Goal: Check status: Check status

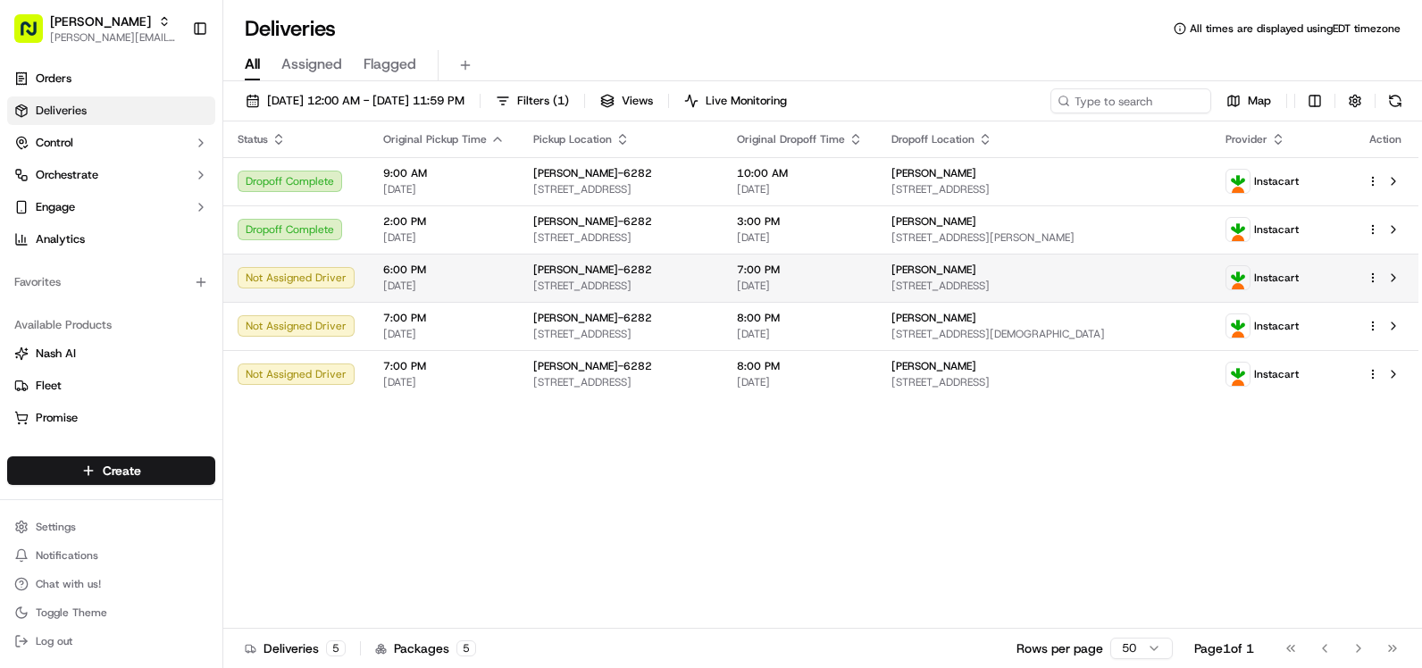
click at [690, 279] on span "[STREET_ADDRESS]" at bounding box center [620, 286] width 175 height 14
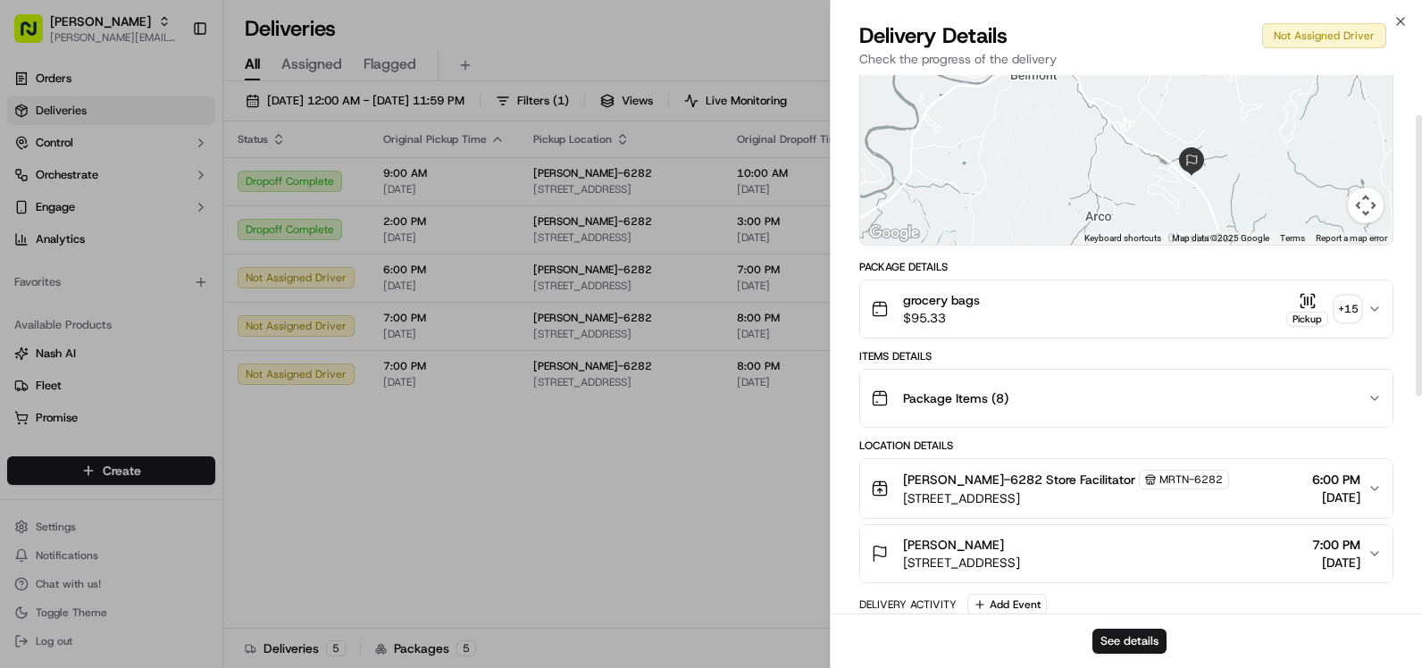
scroll to position [179, 0]
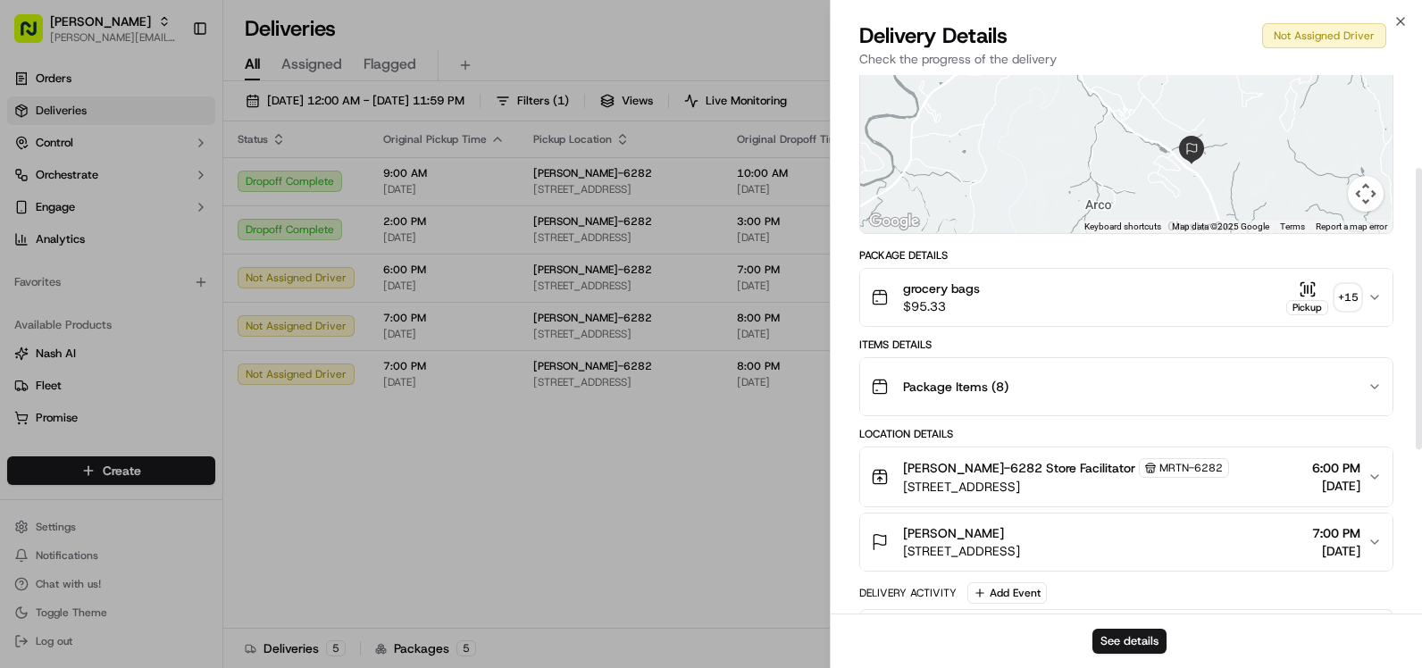
click at [1126, 394] on div "Package Items ( 8 )" at bounding box center [1119, 387] width 497 height 36
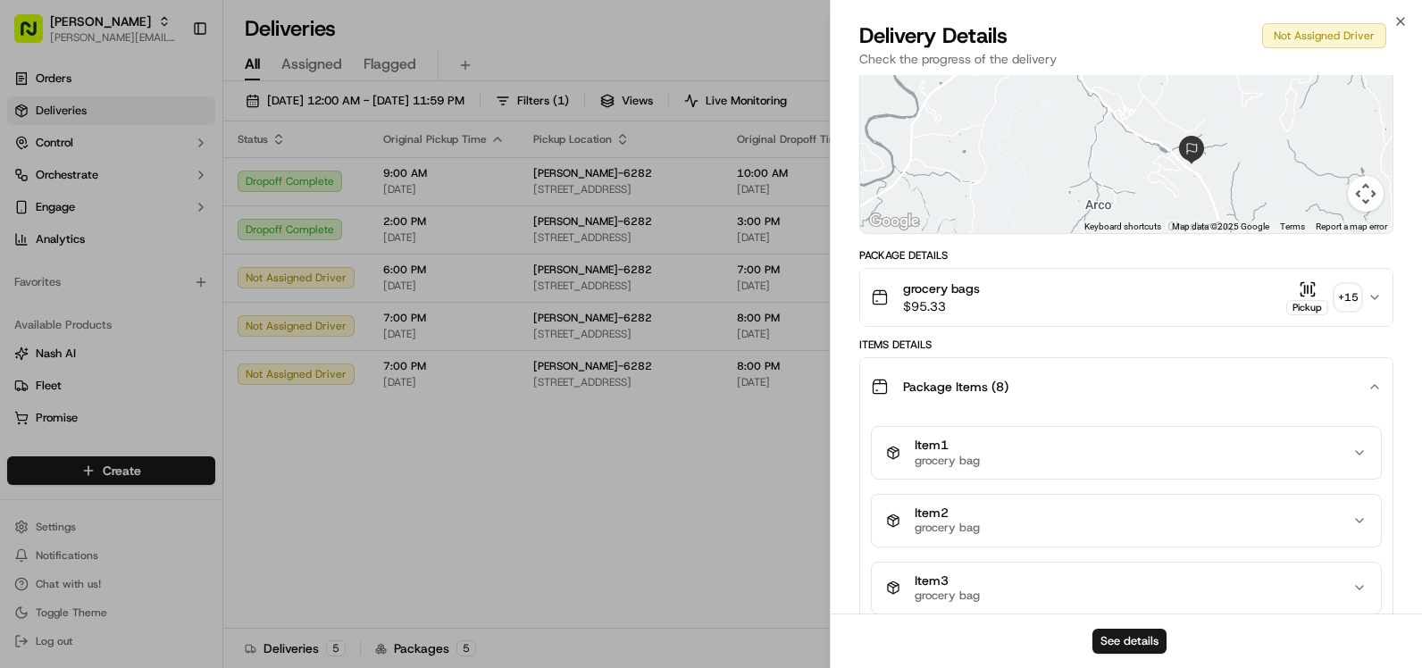
click at [1129, 390] on div "Package Items ( 8 )" at bounding box center [1119, 387] width 497 height 36
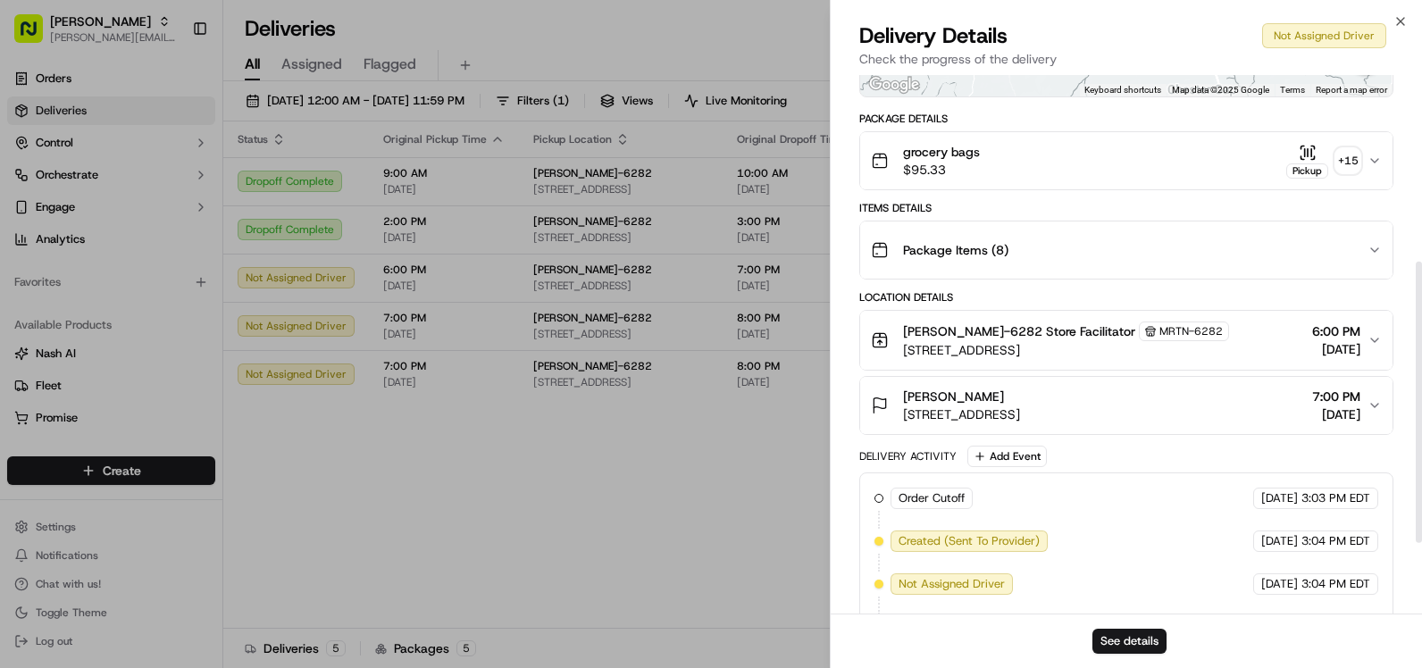
scroll to position [357, 0]
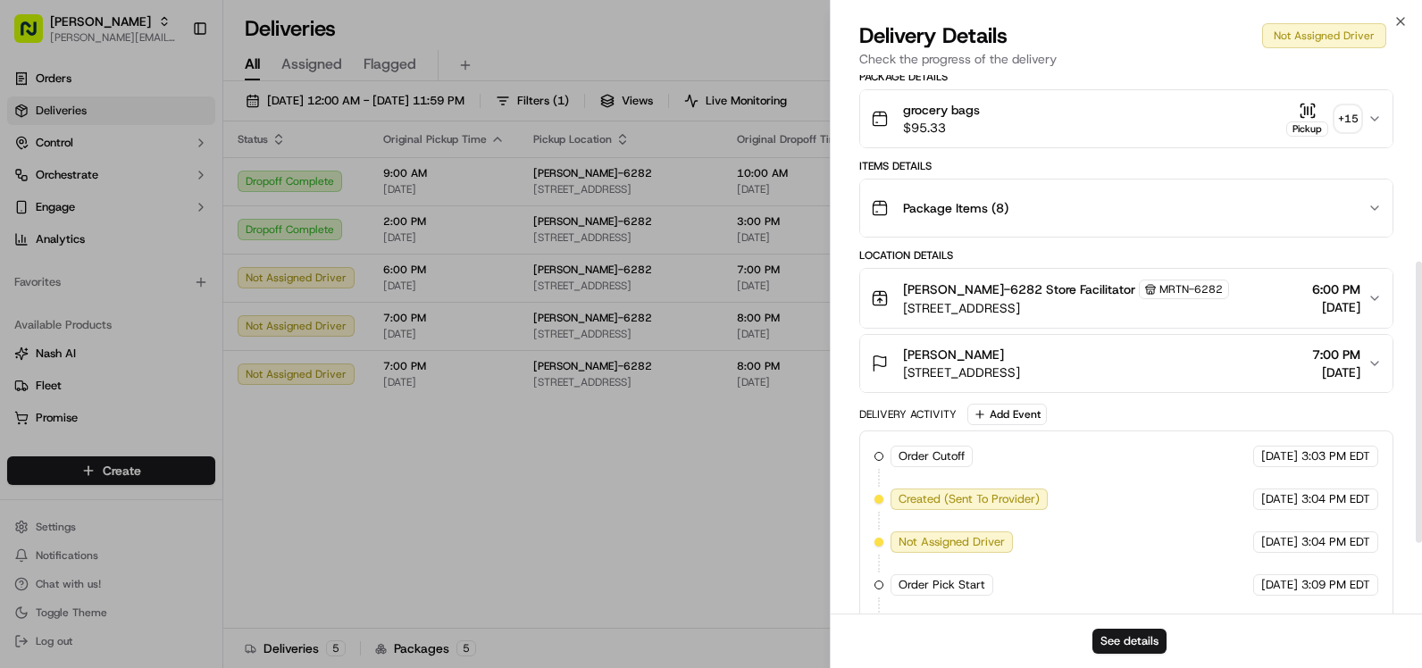
click at [1123, 306] on span "[STREET_ADDRESS]" at bounding box center [1066, 308] width 326 height 18
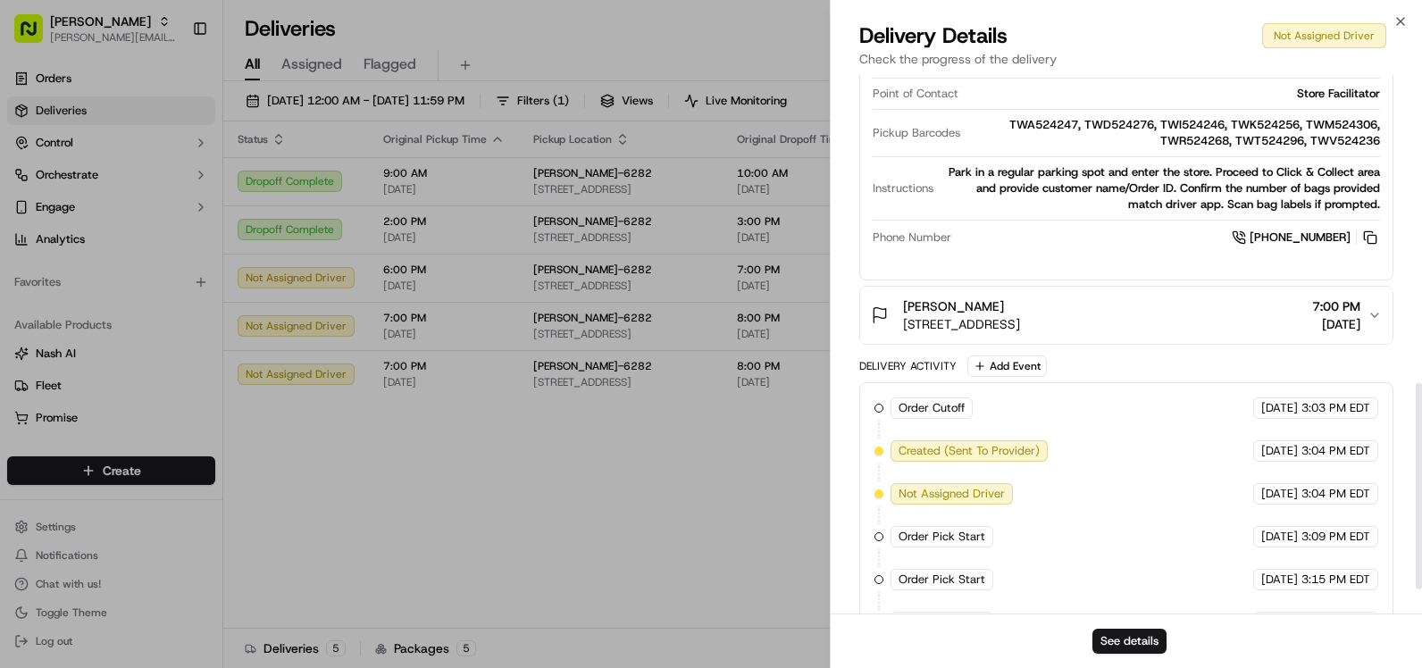
scroll to position [804, 0]
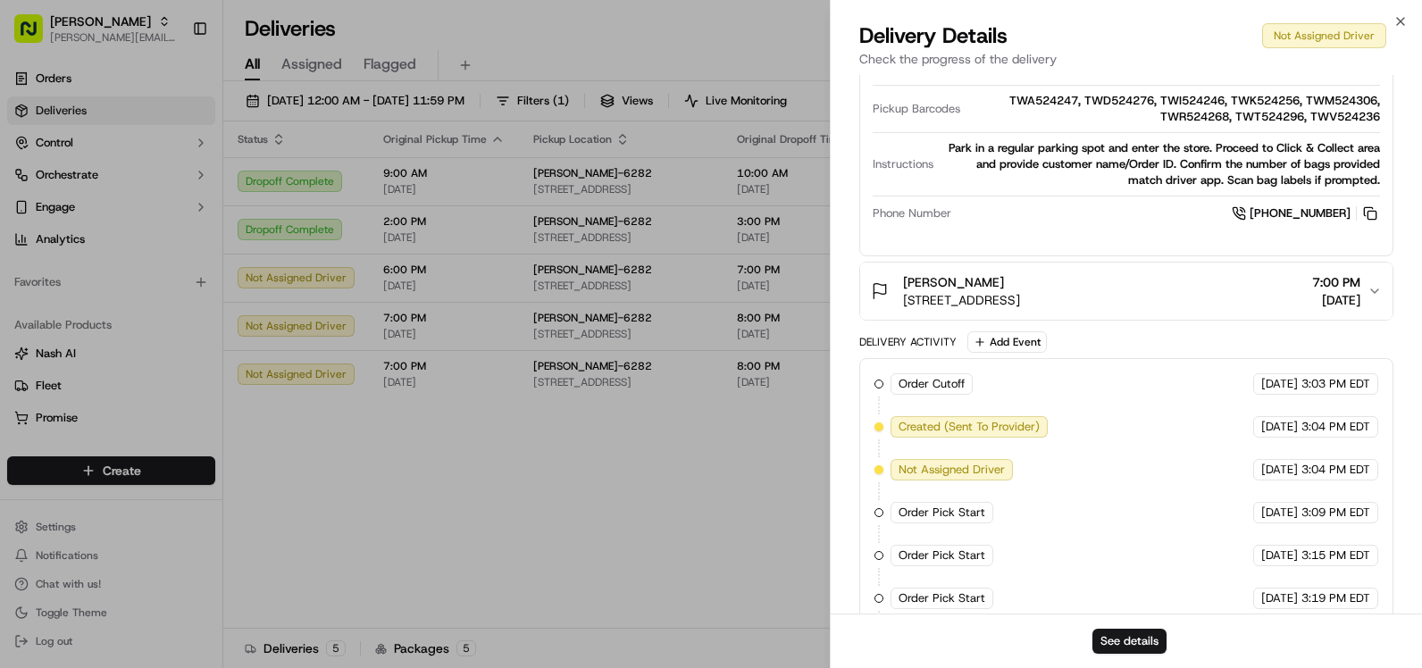
click at [1020, 305] on span "[STREET_ADDRESS]" at bounding box center [961, 300] width 117 height 18
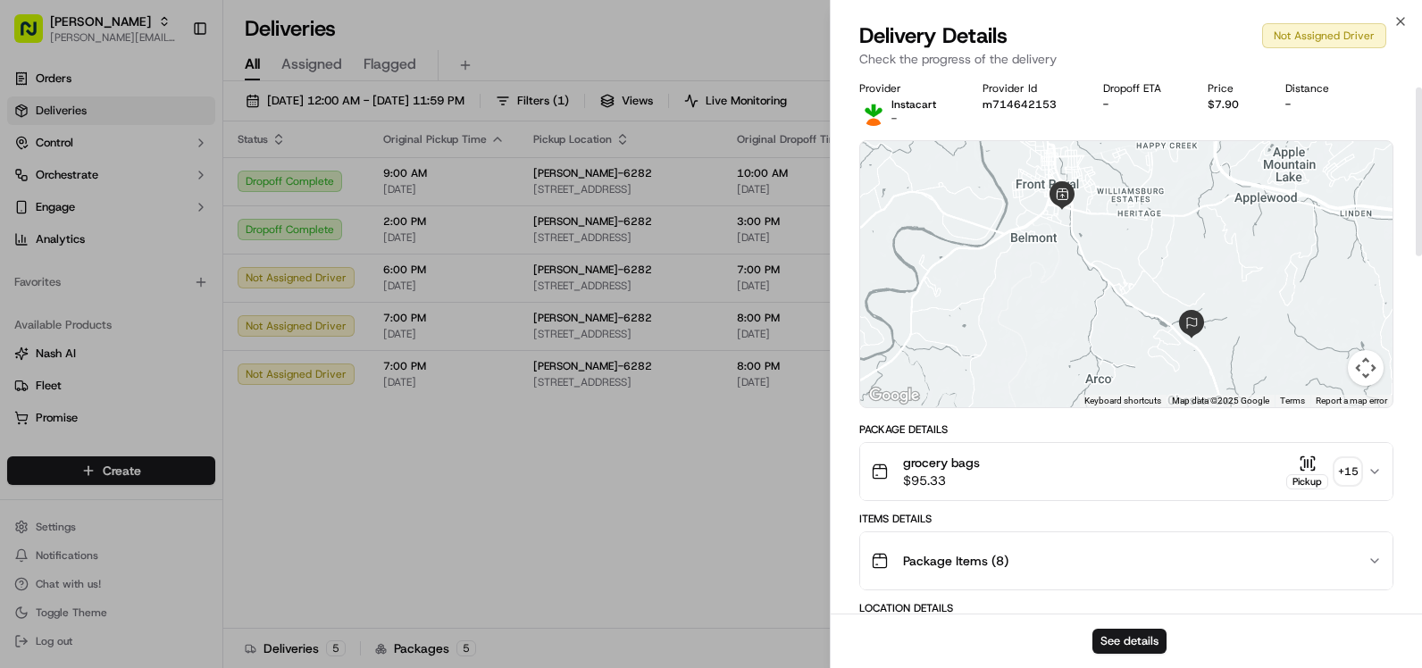
scroll to position [0, 0]
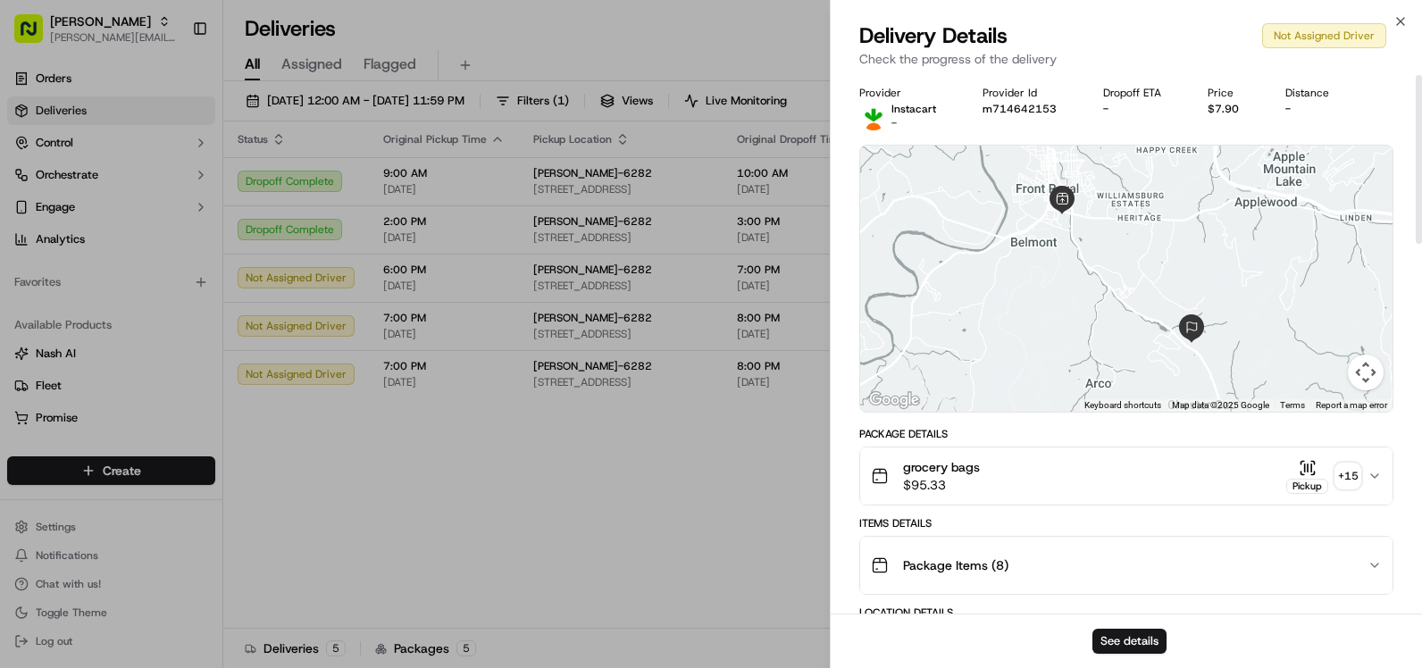
click at [1068, 496] on button "grocery bags $95.33 Pickup + 15" at bounding box center [1126, 475] width 532 height 57
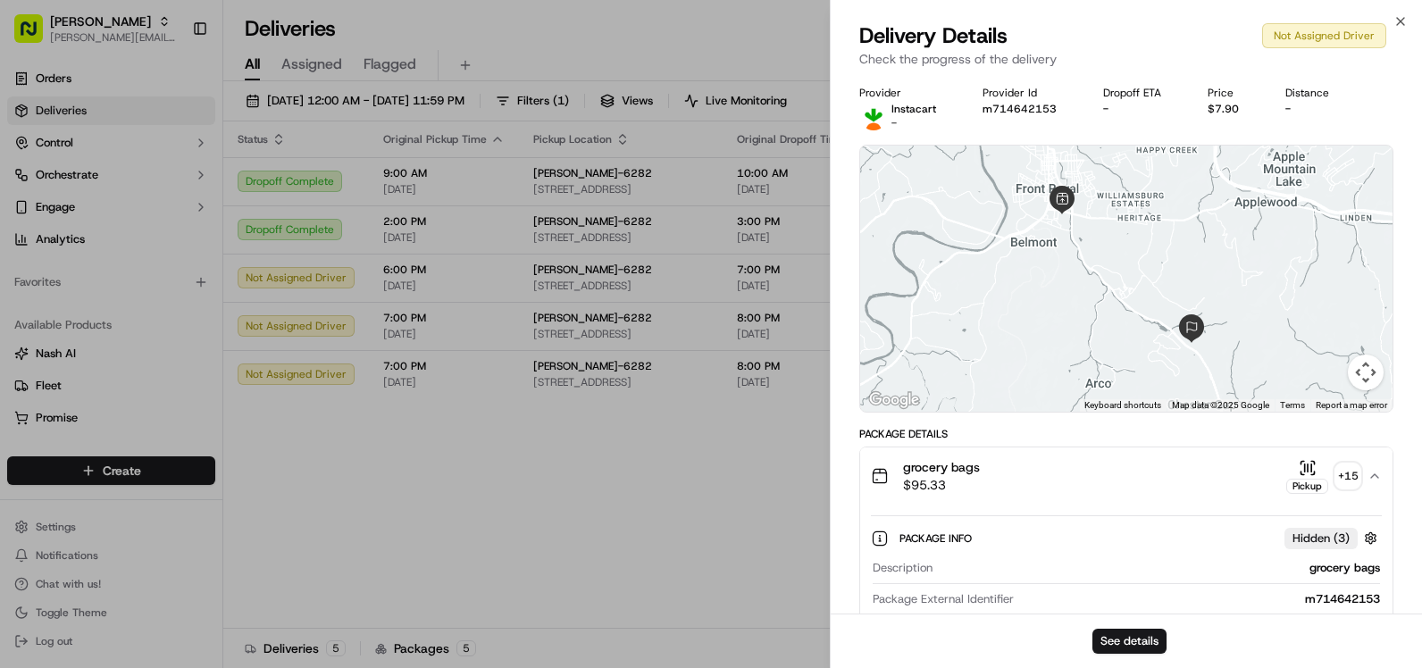
click at [1397, 13] on div "Close Delivery Details Not Assigned Driver Check the progress of the delivery P…" at bounding box center [1126, 334] width 592 height 668
click at [1398, 28] on icon "button" at bounding box center [1400, 21] width 14 height 14
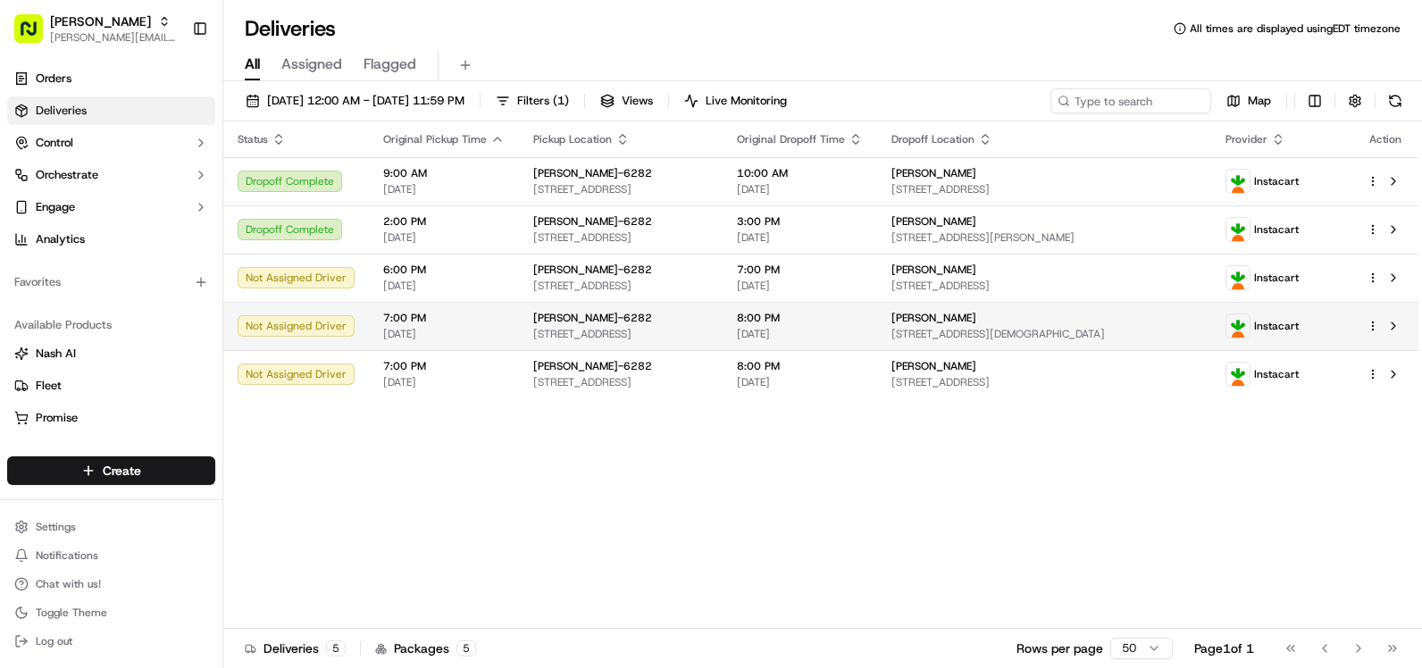
click at [704, 331] on span "[STREET_ADDRESS]" at bounding box center [620, 334] width 175 height 14
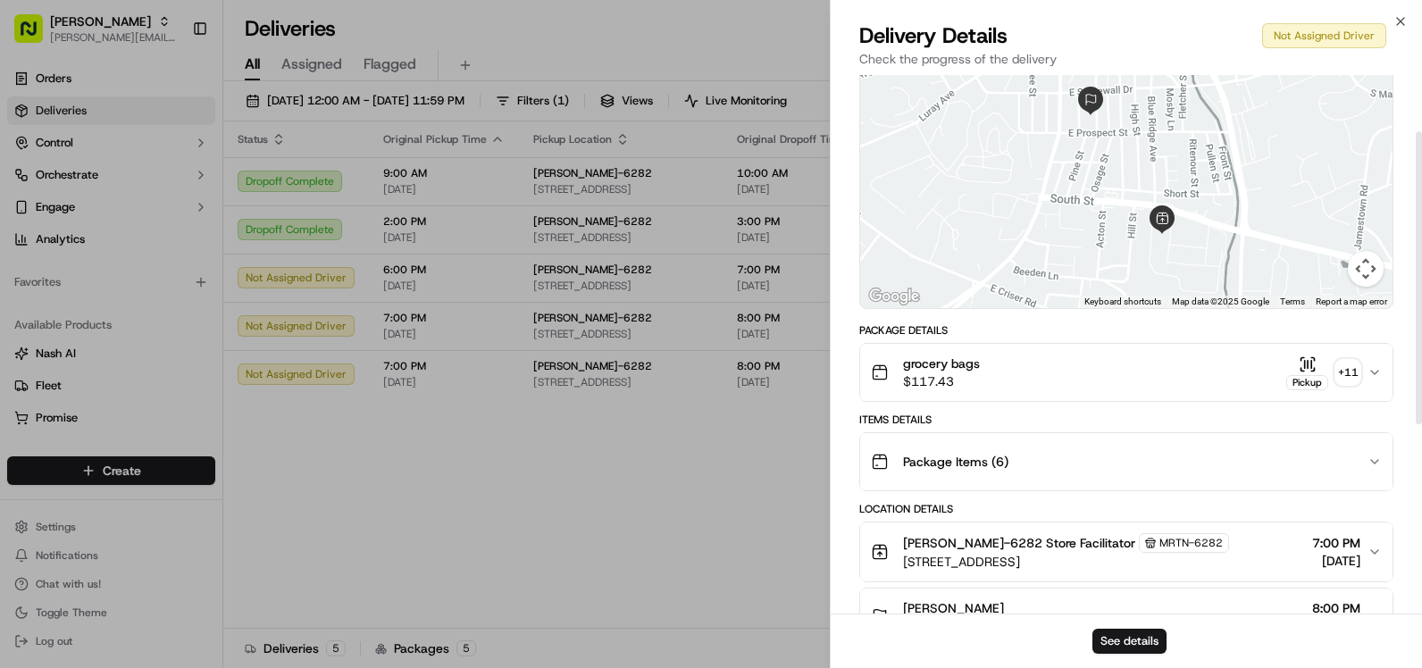
scroll to position [179, 0]
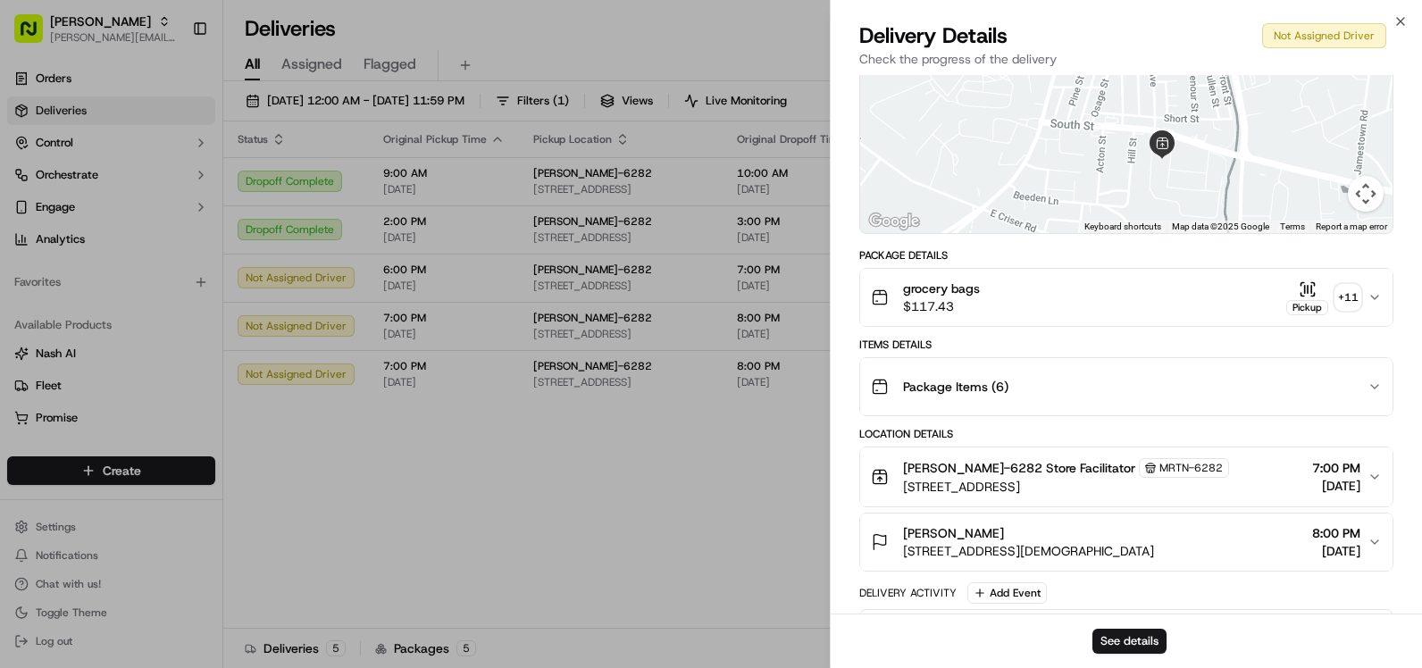
click at [968, 301] on span "$117.43" at bounding box center [941, 306] width 77 height 18
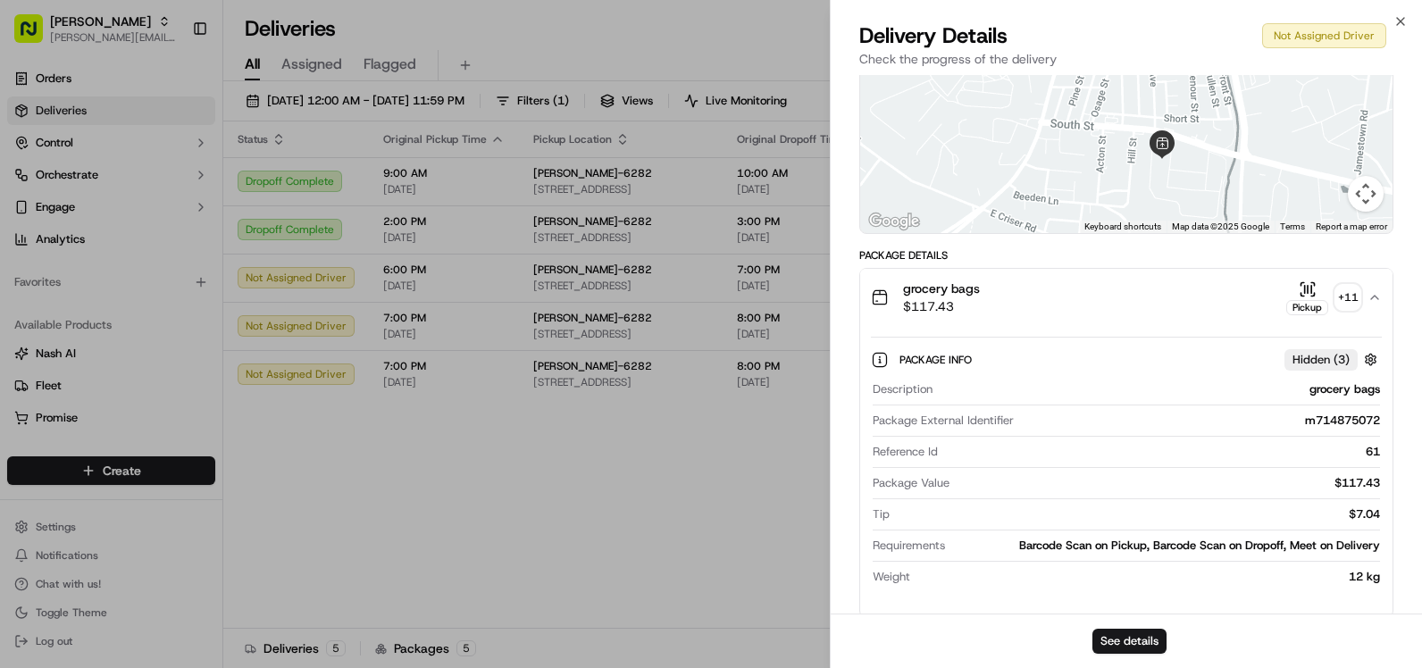
scroll to position [89, 0]
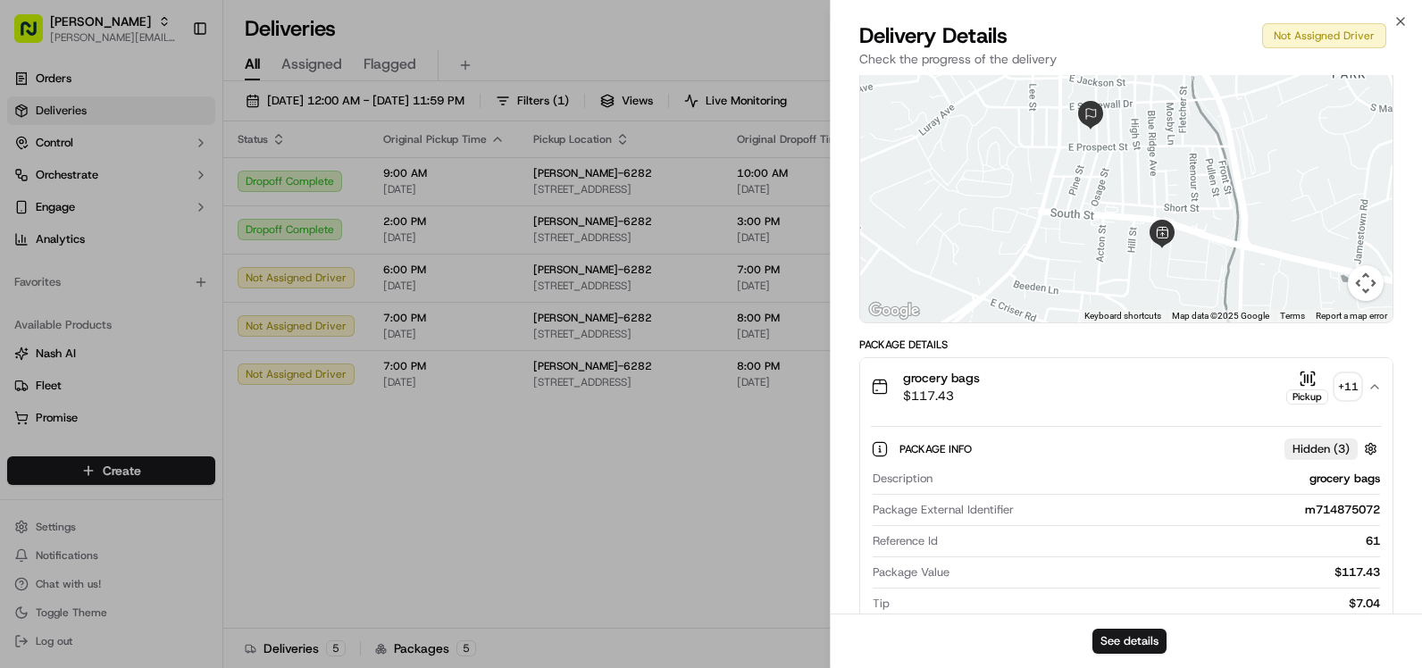
click at [967, 336] on div "Provider Instacart - Provider Id m714875072 Dropoff ETA - Price $7.90 Distance …" at bounding box center [1126, 625] width 534 height 1259
click at [967, 369] on span "grocery bags" at bounding box center [941, 378] width 77 height 18
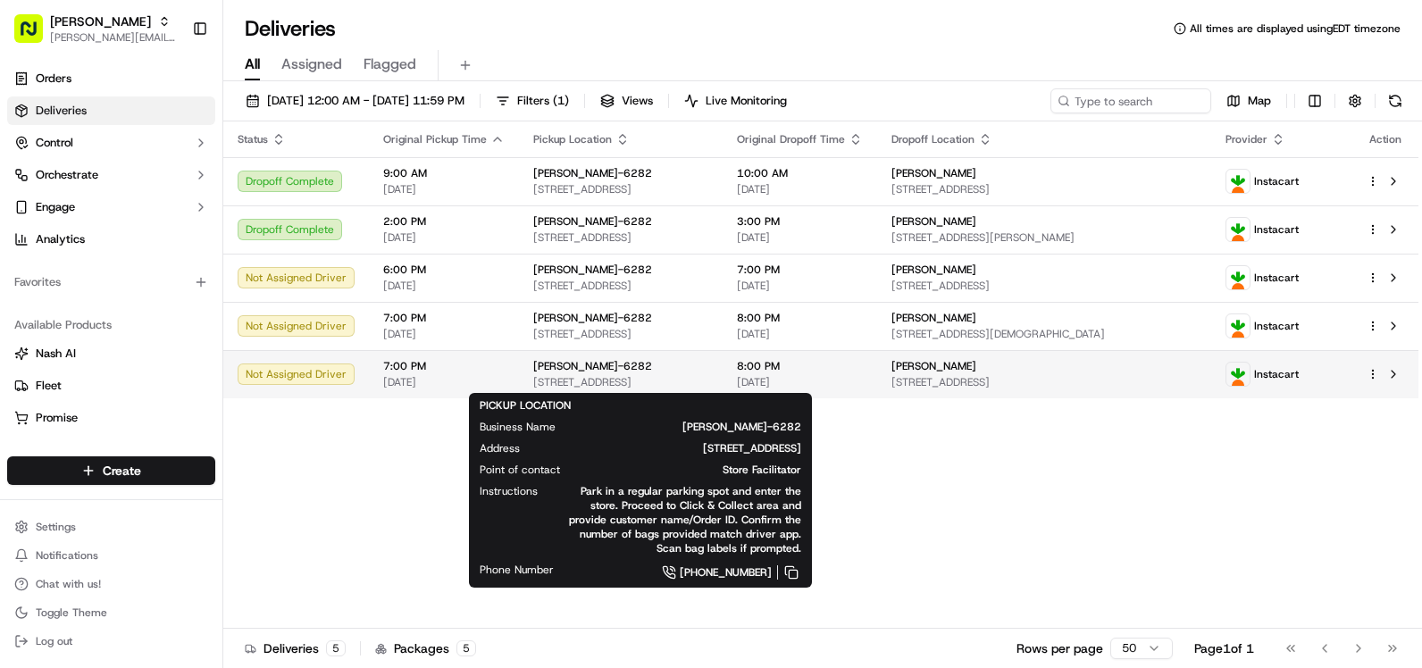
click at [708, 372] on div "[PERSON_NAME]-6282" at bounding box center [620, 366] width 175 height 14
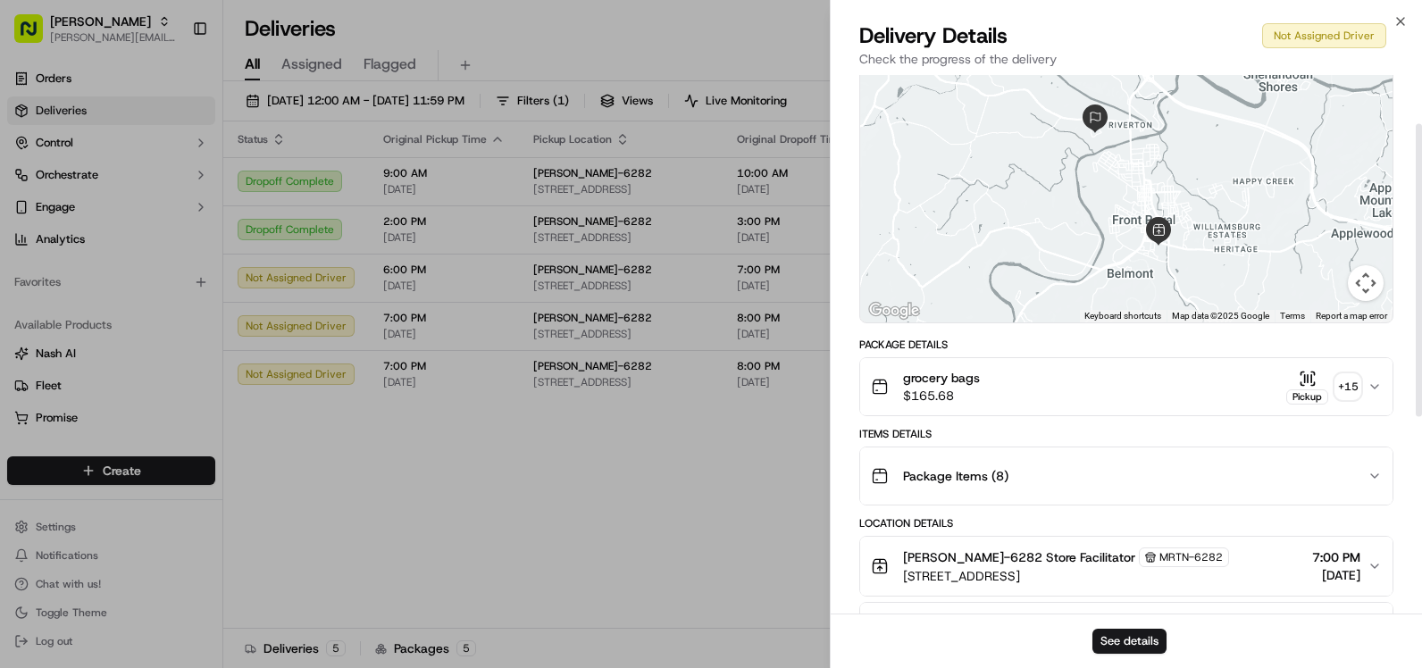
click at [1000, 397] on div "grocery bags $165.68 Pickup + 15" at bounding box center [1119, 387] width 497 height 36
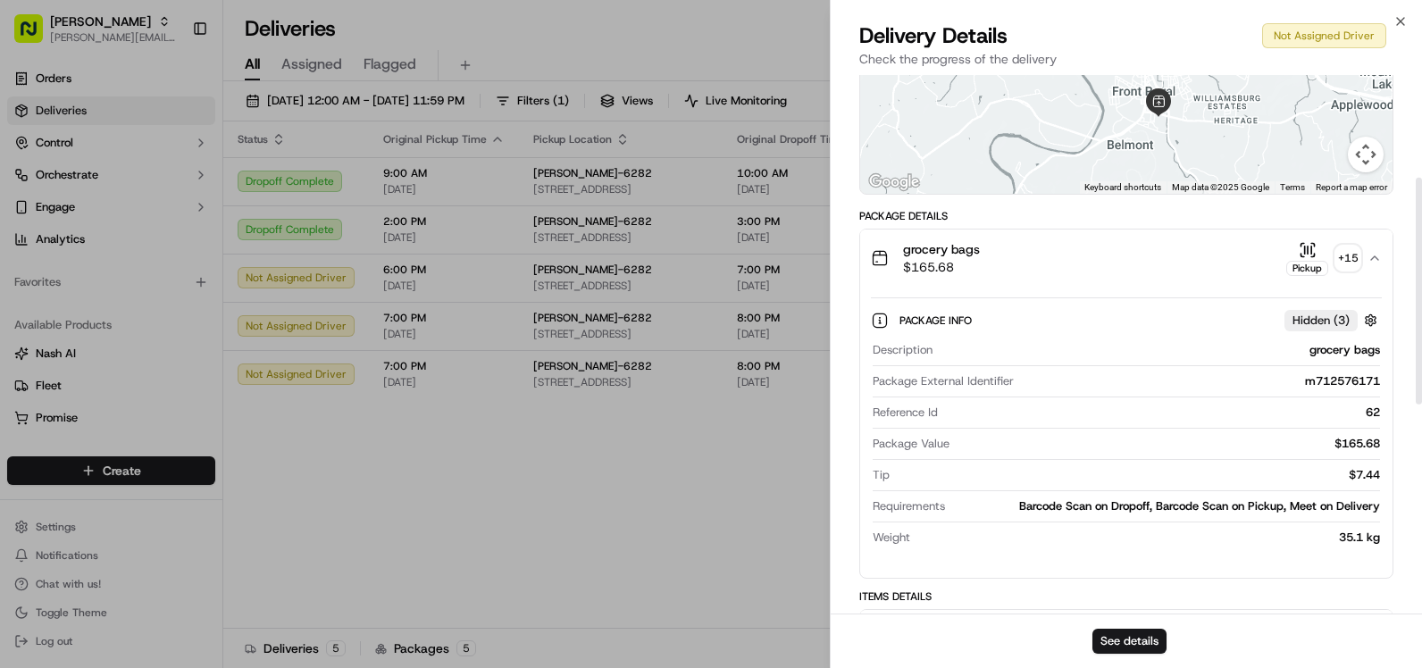
scroll to position [179, 0]
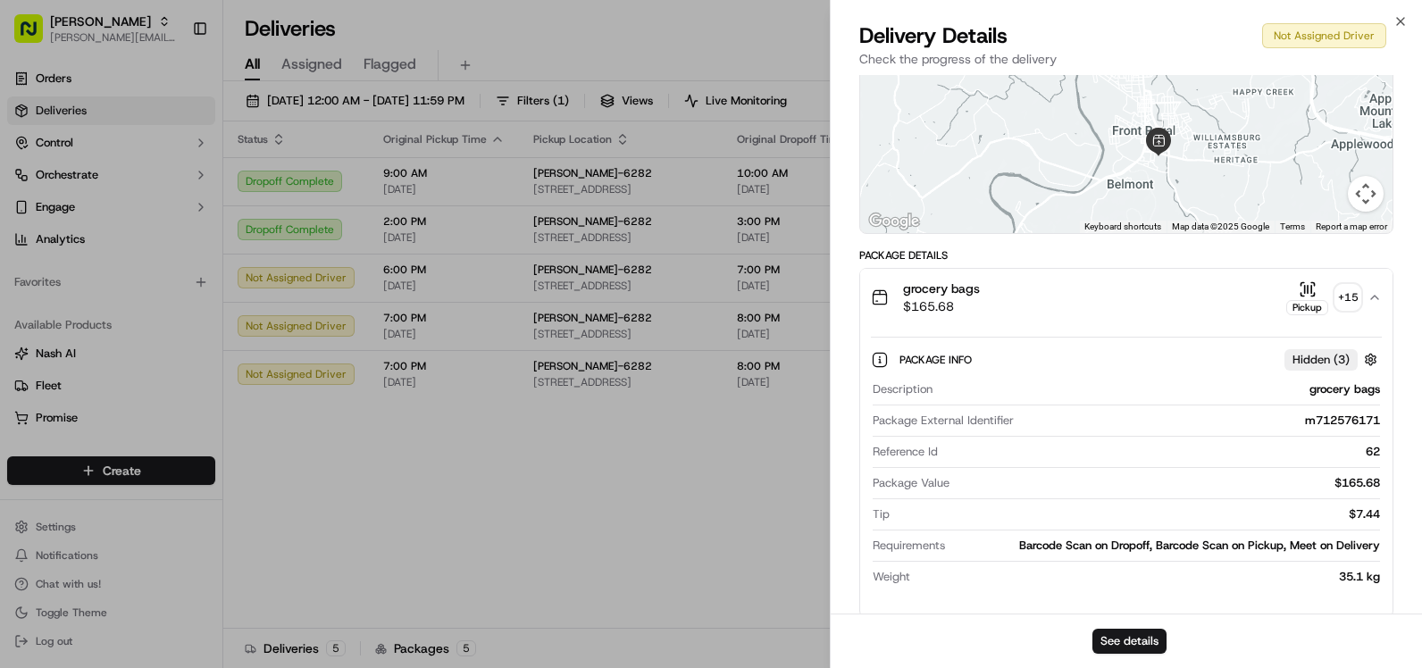
click at [1390, 17] on div "Close Delivery Details Not Assigned Driver Check the progress of the delivery P…" at bounding box center [1126, 334] width 592 height 668
click at [1391, 17] on div "Close Delivery Details Not Assigned Driver Check the progress of the delivery P…" at bounding box center [1126, 334] width 592 height 668
drag, startPoint x: 1391, startPoint y: 17, endPoint x: 1099, endPoint y: 57, distance: 294.8
click at [1068, 73] on div "Delivery Details Not Assigned Driver Check the progress of the delivery" at bounding box center [1126, 48] width 591 height 54
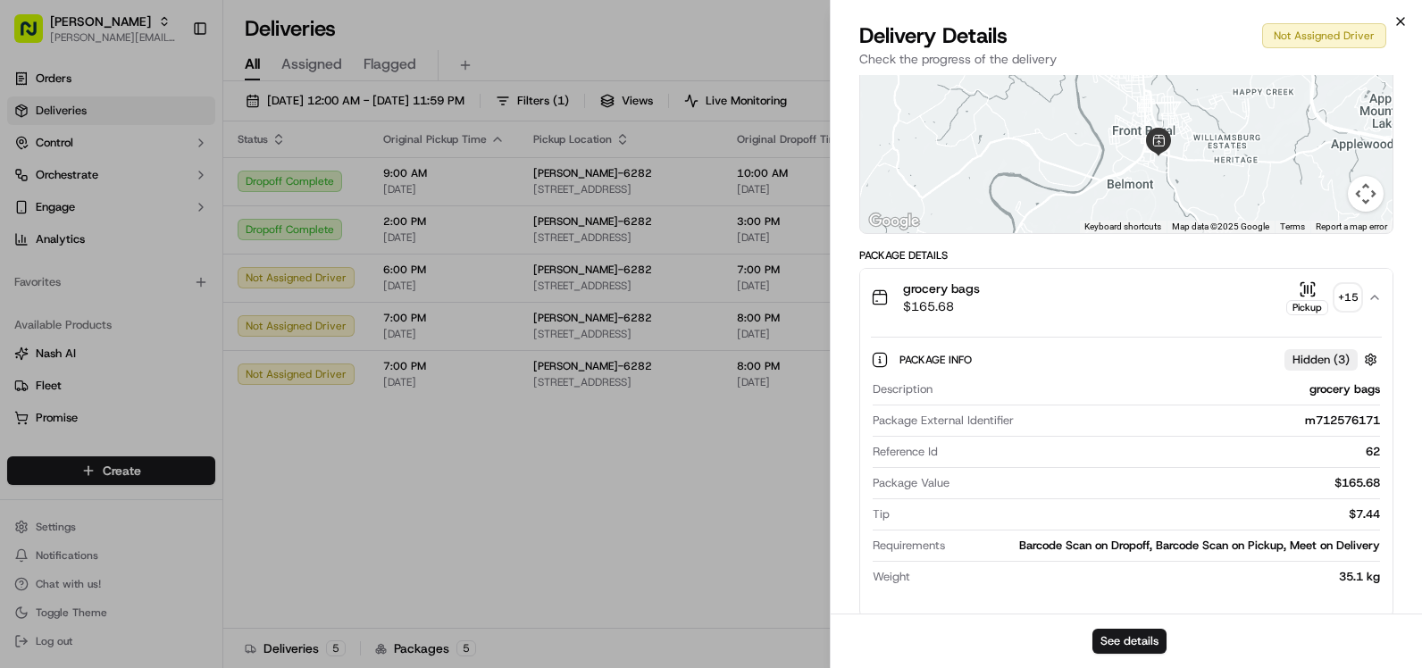
click at [1398, 25] on div "Close Delivery Details Not Assigned Driver Check the progress of the delivery P…" at bounding box center [1126, 334] width 592 height 668
drag, startPoint x: 1398, startPoint y: 25, endPoint x: 1231, endPoint y: 15, distance: 167.3
click at [1233, 20] on div "Close Delivery Details Not Assigned Driver Check the progress of the delivery P…" at bounding box center [1126, 334] width 592 height 668
click at [1180, 30] on div "Delivery Details Not Assigned Driver" at bounding box center [1126, 35] width 534 height 29
click at [1401, 17] on icon "button" at bounding box center [1400, 21] width 14 height 14
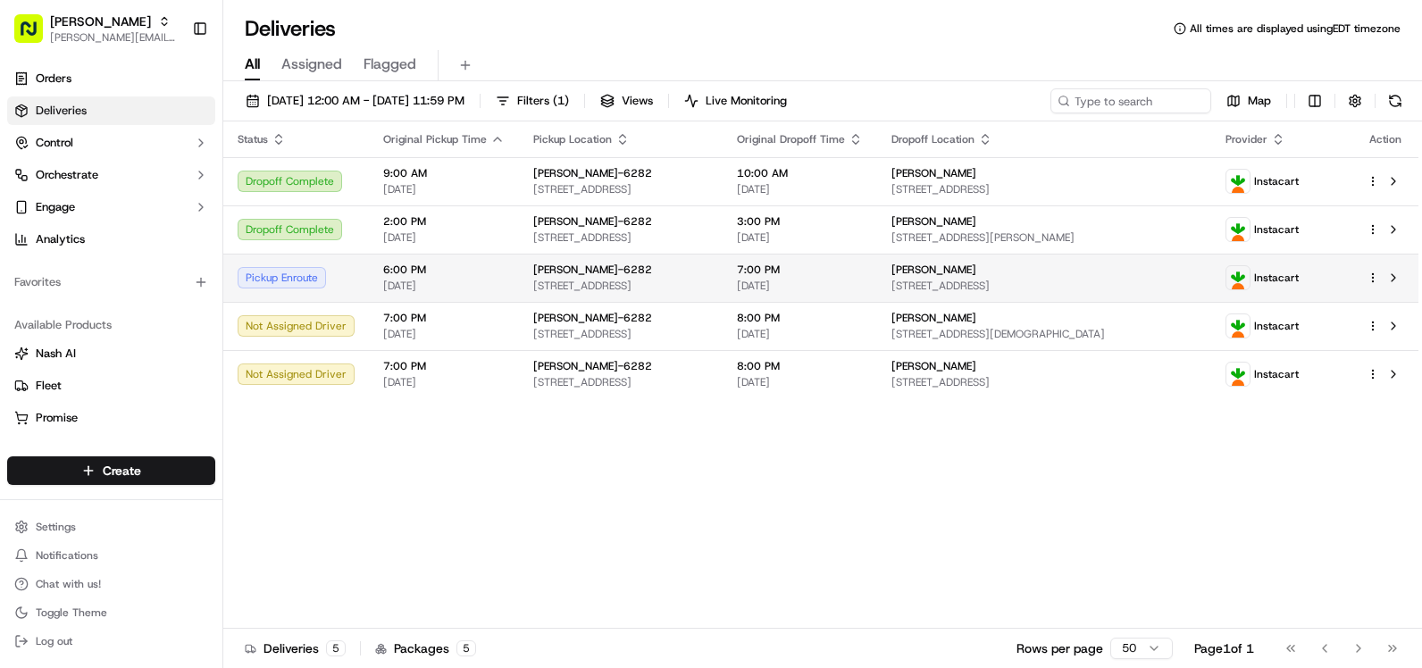
click at [461, 285] on span "[DATE]" at bounding box center [443, 286] width 121 height 14
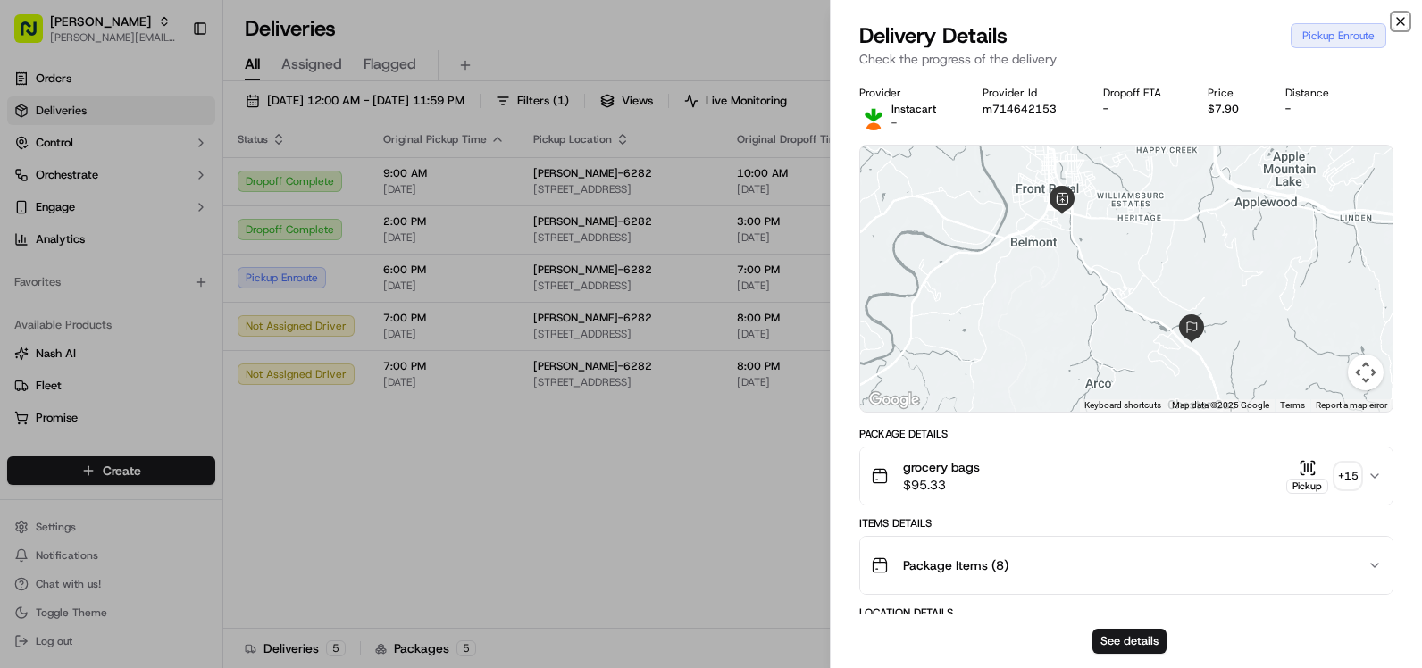
click at [1397, 15] on icon "button" at bounding box center [1400, 21] width 14 height 14
